Goal: Transaction & Acquisition: Download file/media

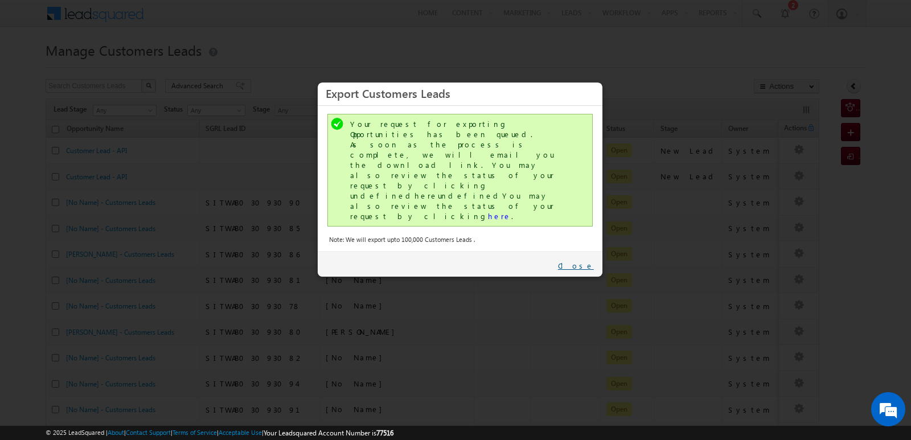
click at [582, 261] on link "Close" at bounding box center [576, 266] width 36 height 10
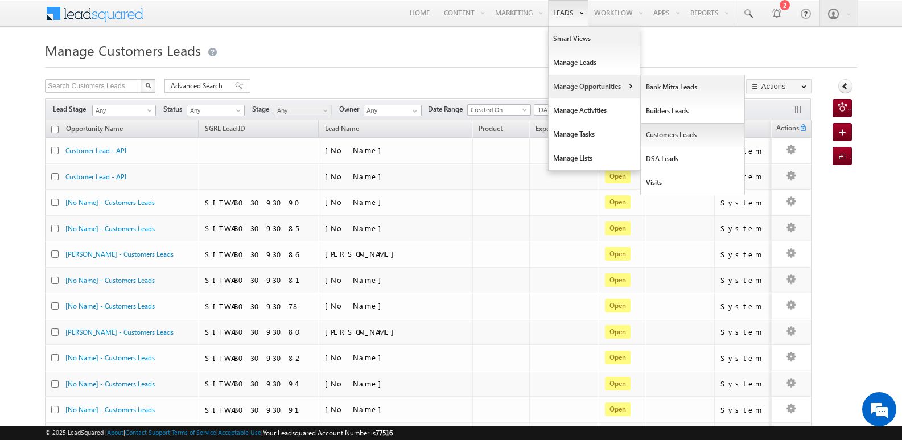
click at [665, 132] on link "Customers Leads" at bounding box center [693, 135] width 104 height 24
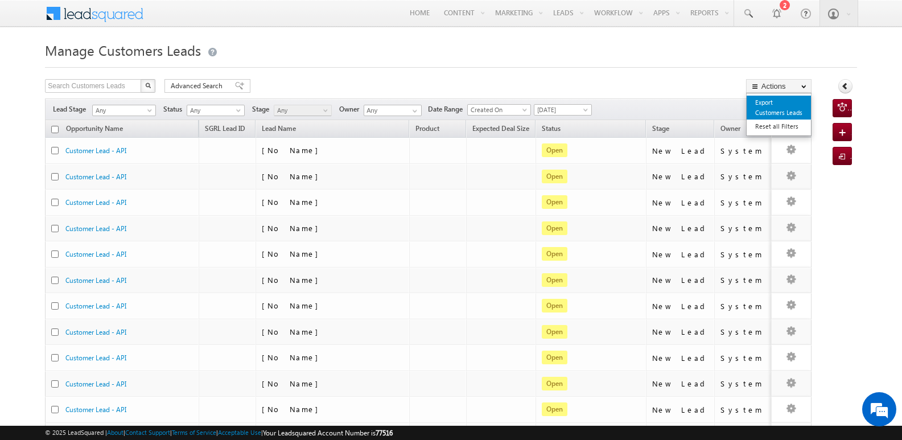
click at [761, 105] on link "Export Customers Leads" at bounding box center [779, 108] width 64 height 24
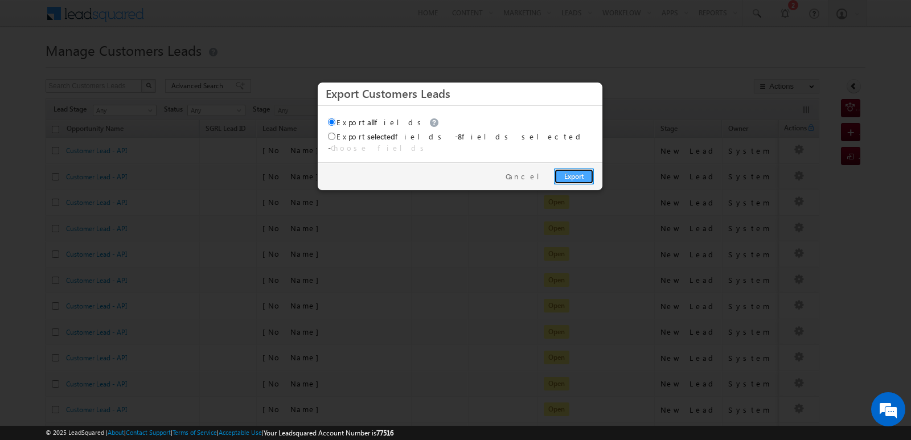
click at [570, 169] on link "Export" at bounding box center [574, 177] width 40 height 16
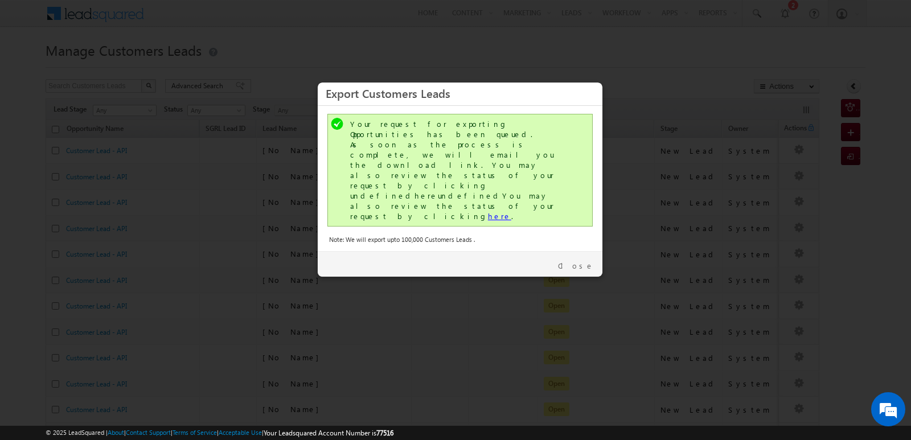
click at [488, 211] on link "here" at bounding box center [499, 216] width 23 height 10
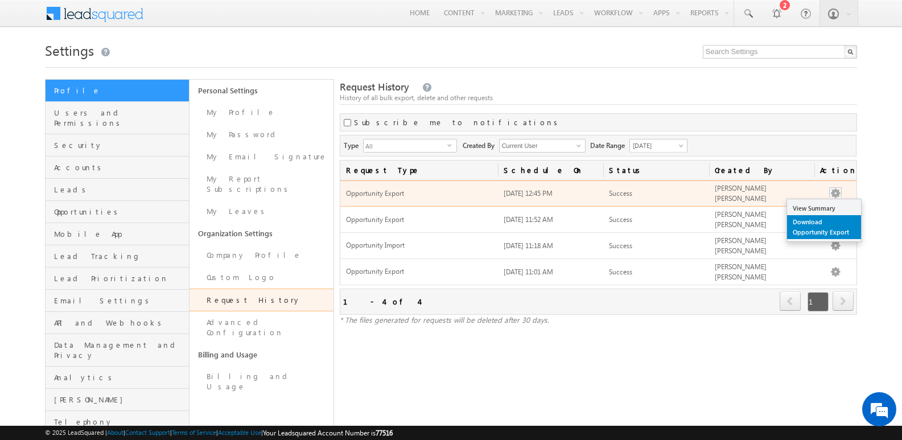
click at [819, 221] on link "Download Opportunity Export" at bounding box center [824, 227] width 74 height 24
